Goal: Information Seeking & Learning: Learn about a topic

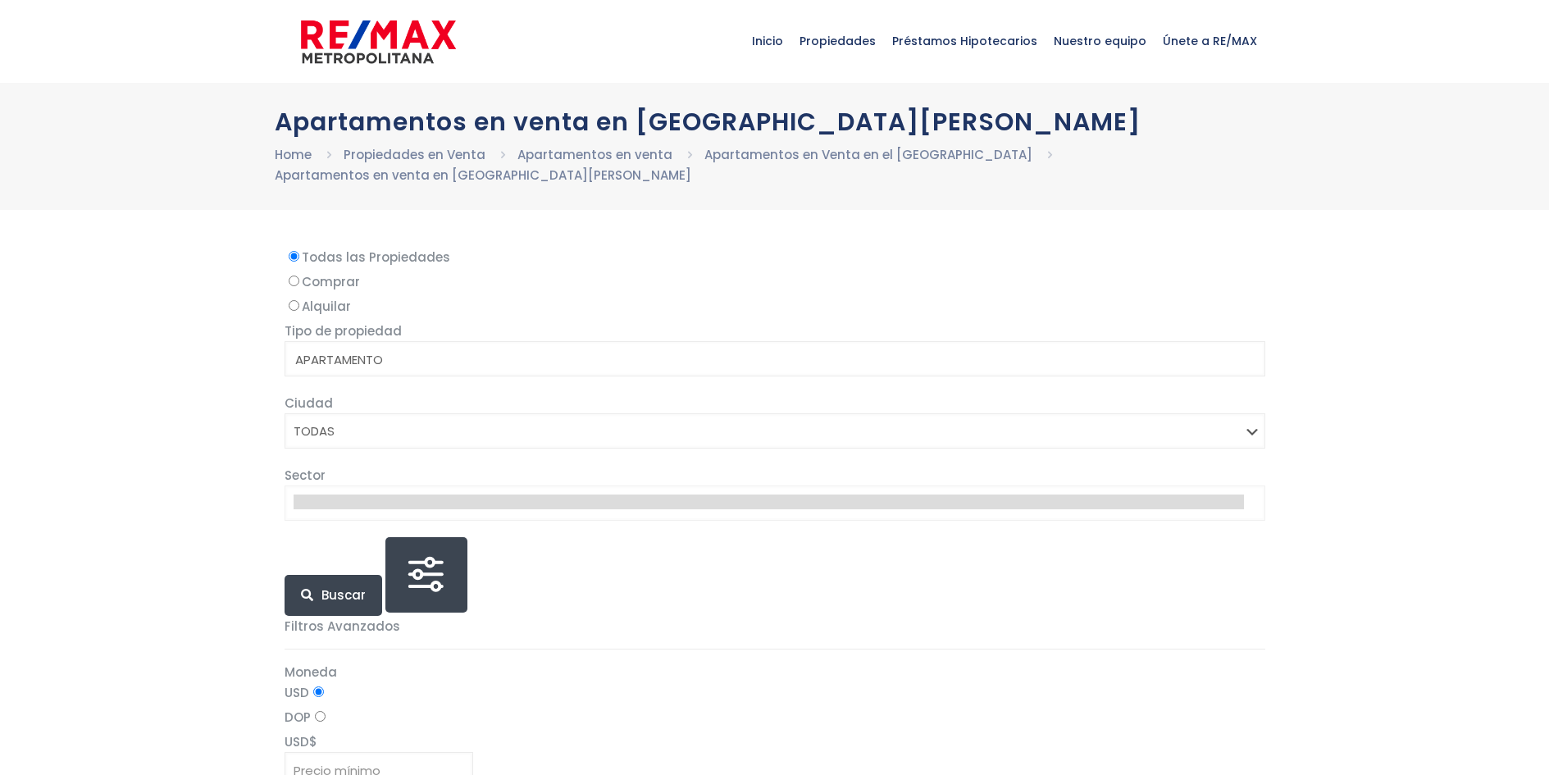
select select
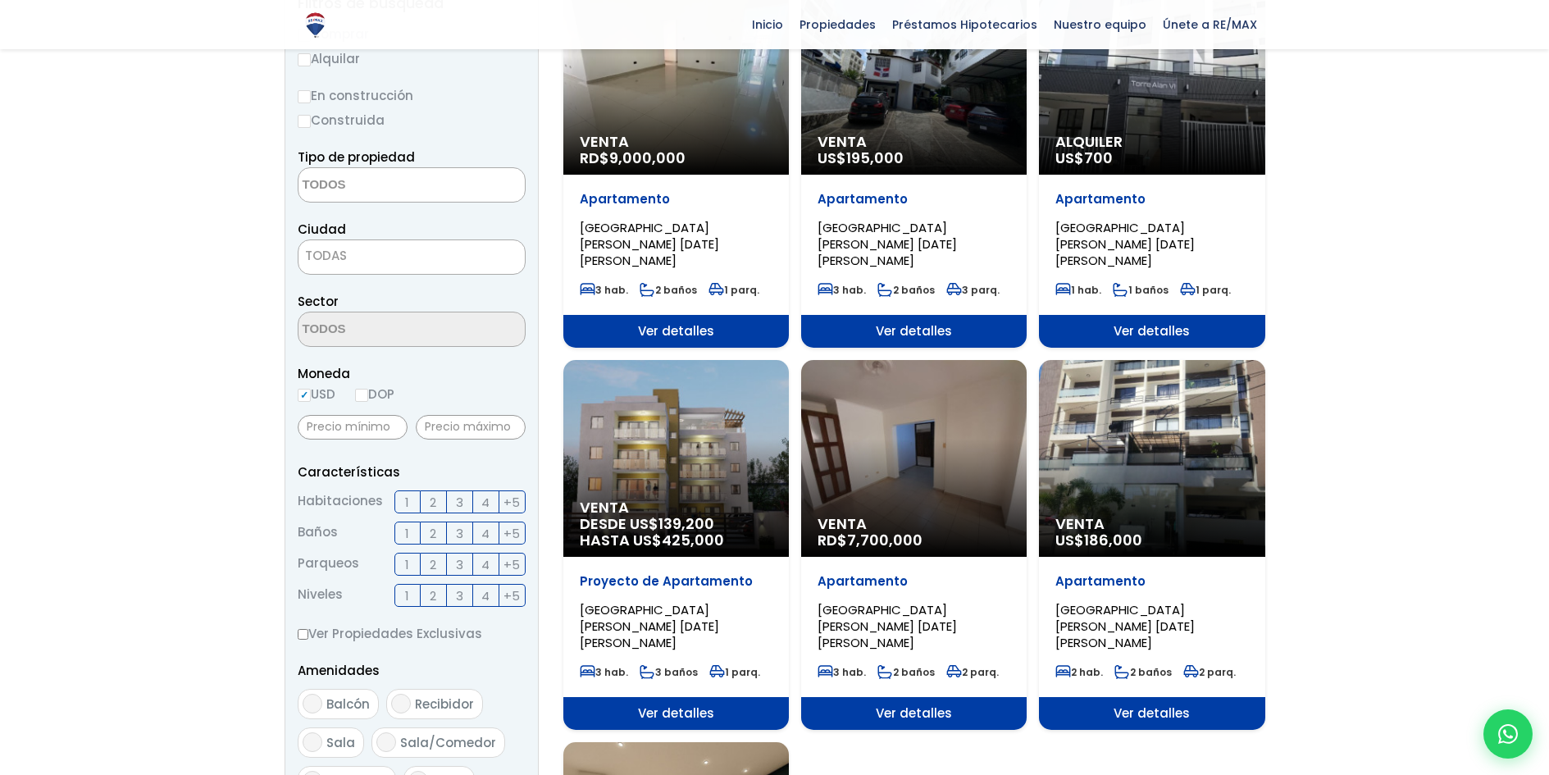
scroll to position [410, 0]
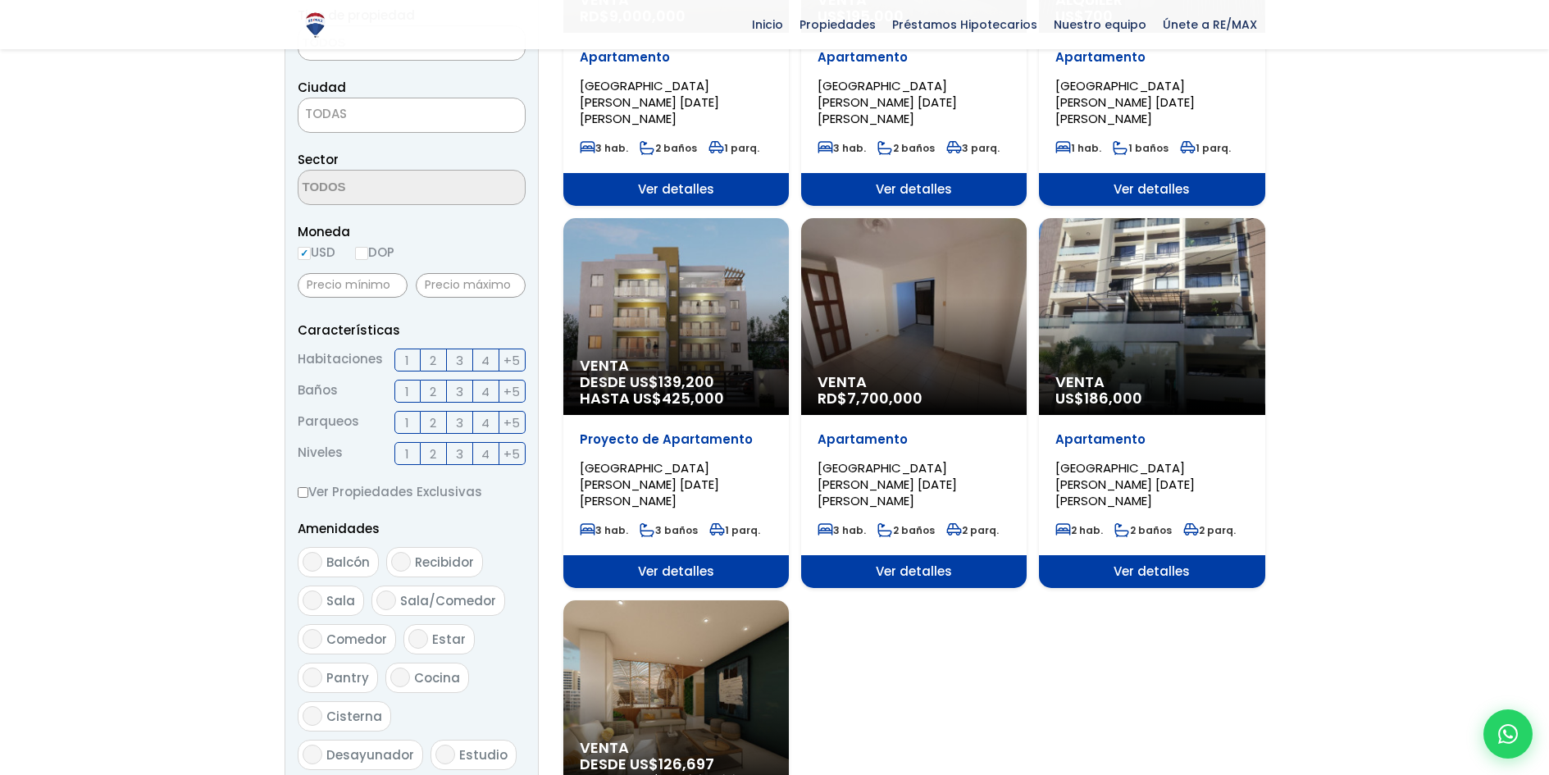
click at [1168, 257] on div "Venta US$ 186,000" at bounding box center [1151, 316] width 225 height 197
click at [1123, 228] on div "Venta US$ 186,000" at bounding box center [1151, 316] width 225 height 197
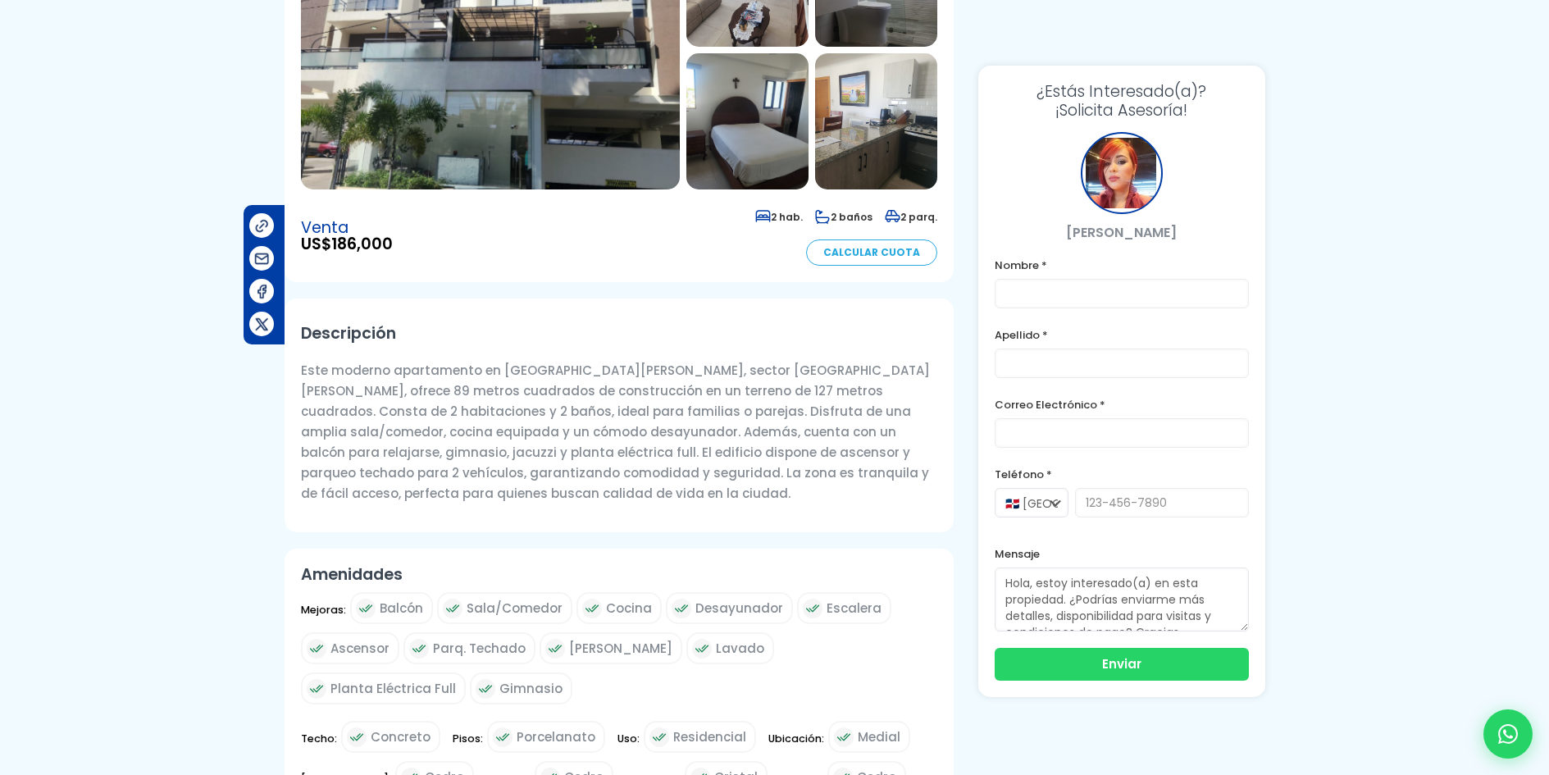
scroll to position [656, 0]
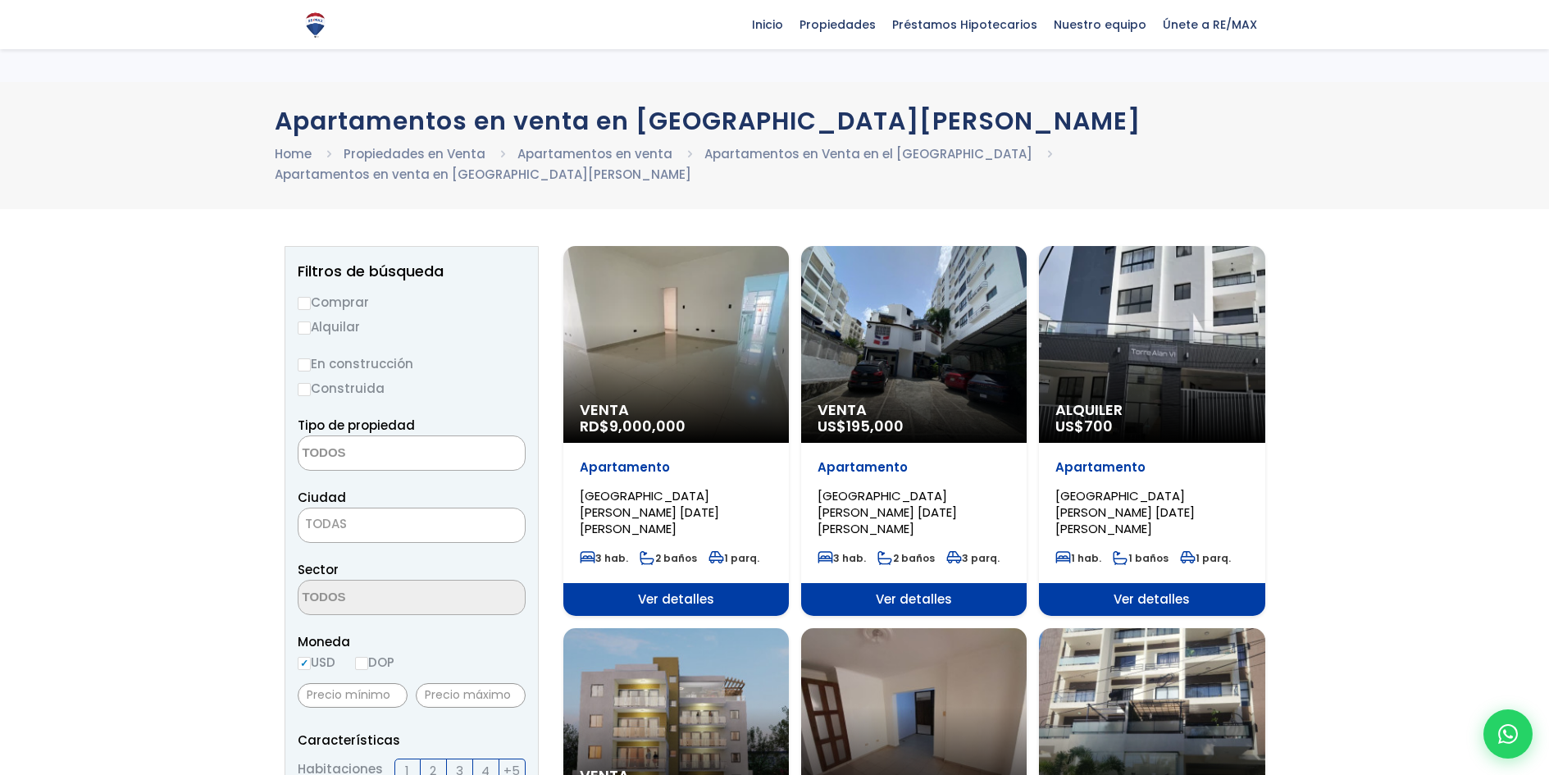
select select
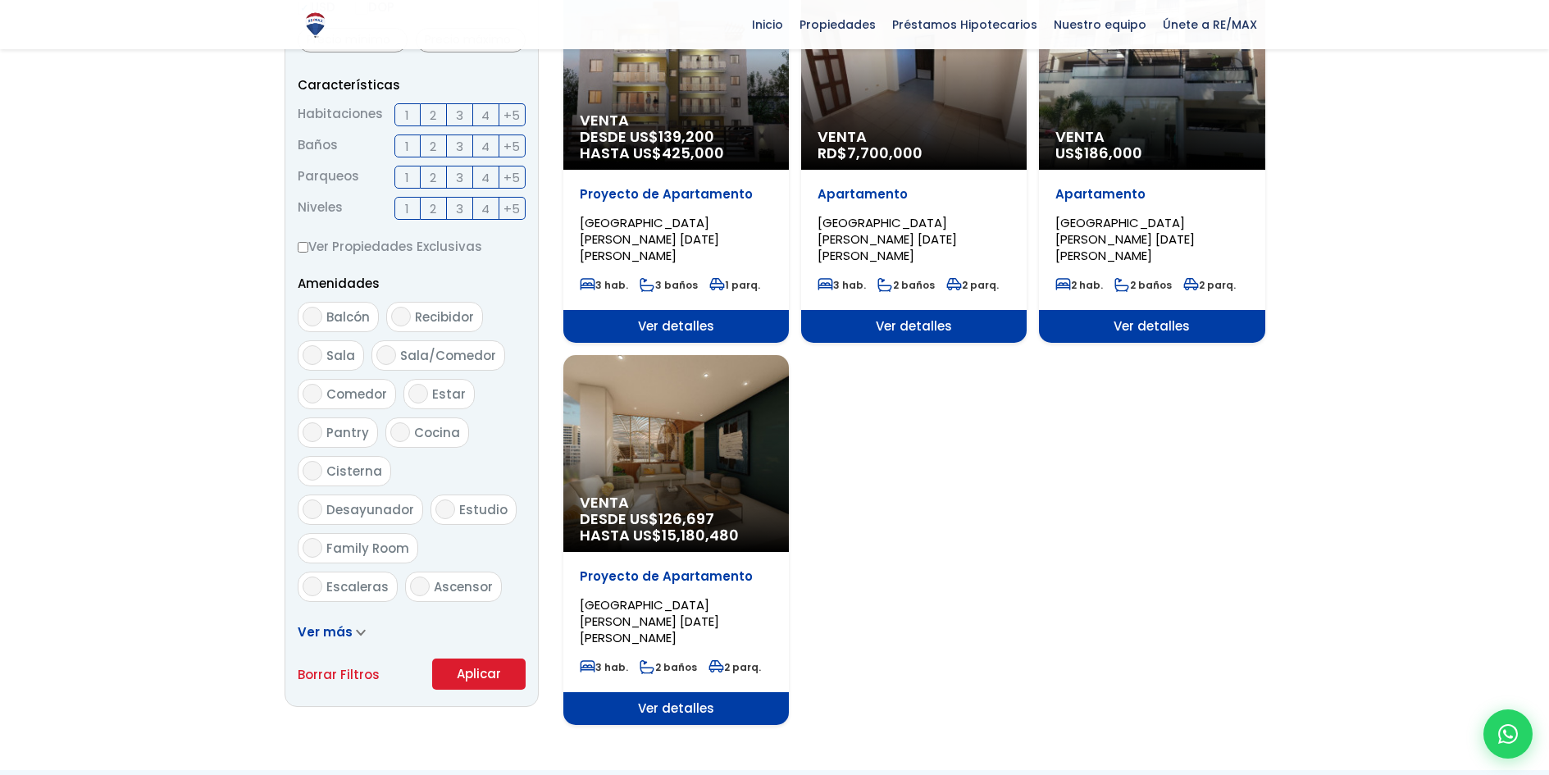
scroll to position [657, 0]
